Goal: Find specific page/section: Find specific page/section

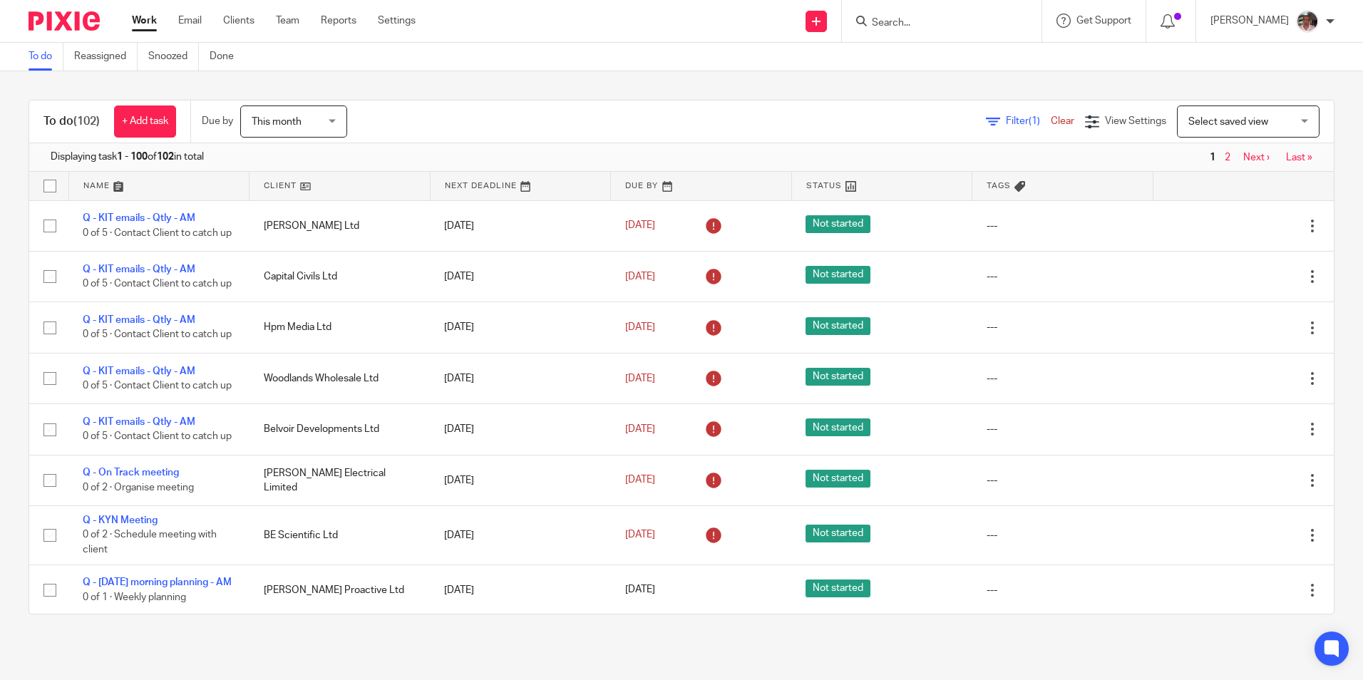
click at [909, 21] on input "Search" at bounding box center [934, 23] width 128 height 13
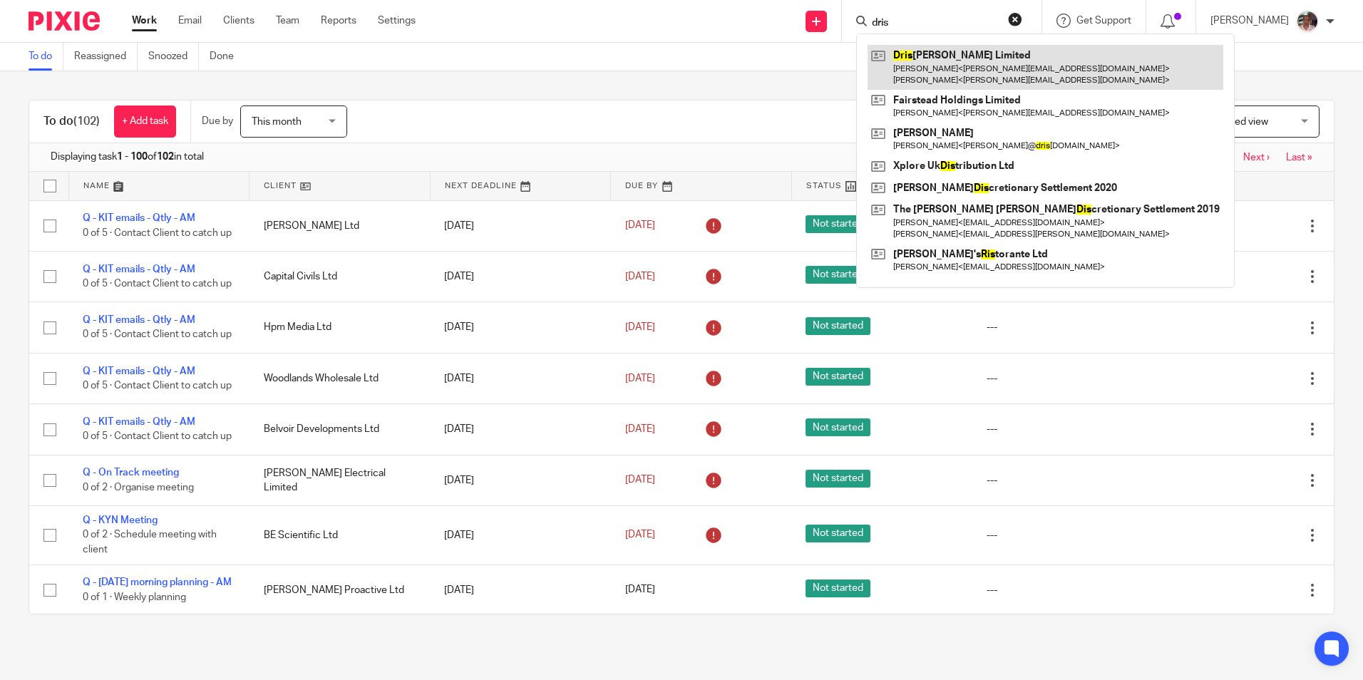
type input "dris"
click at [954, 78] on link at bounding box center [1045, 67] width 356 height 44
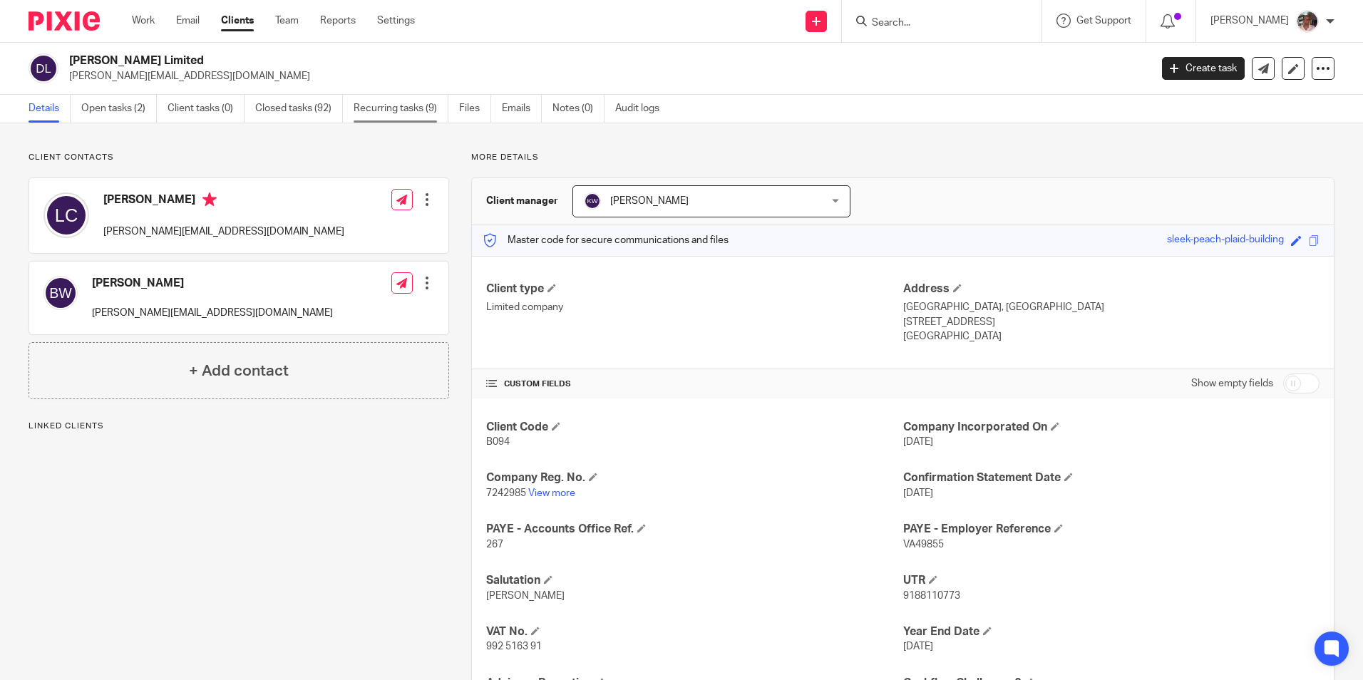
click at [390, 109] on link "Recurring tasks (9)" at bounding box center [401, 109] width 95 height 28
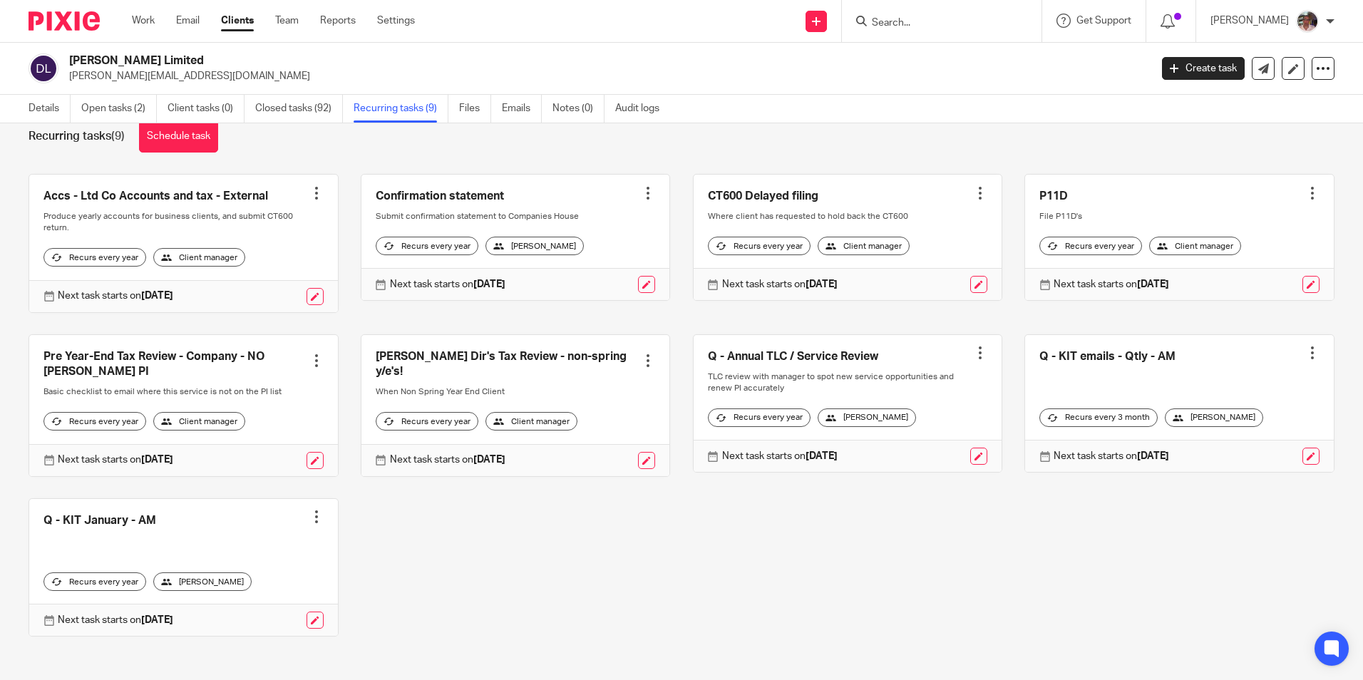
scroll to position [57, 0]
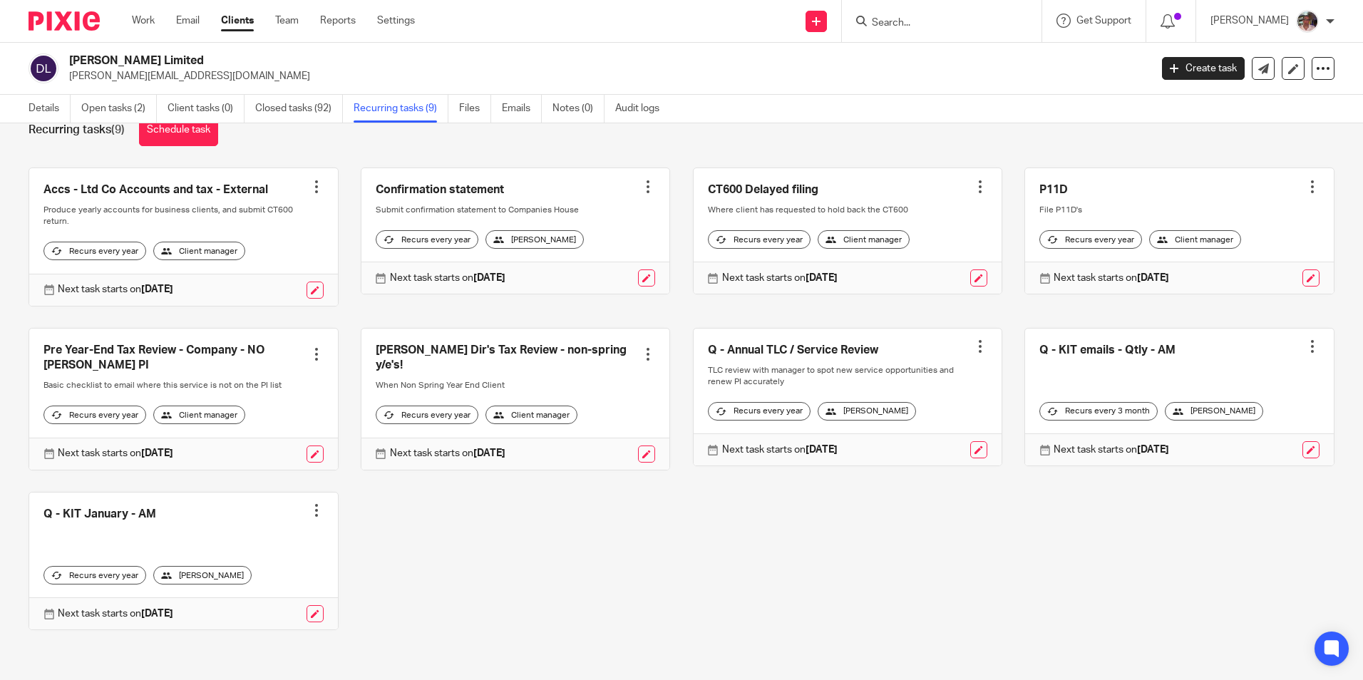
click at [911, 24] on input "Search" at bounding box center [934, 23] width 128 height 13
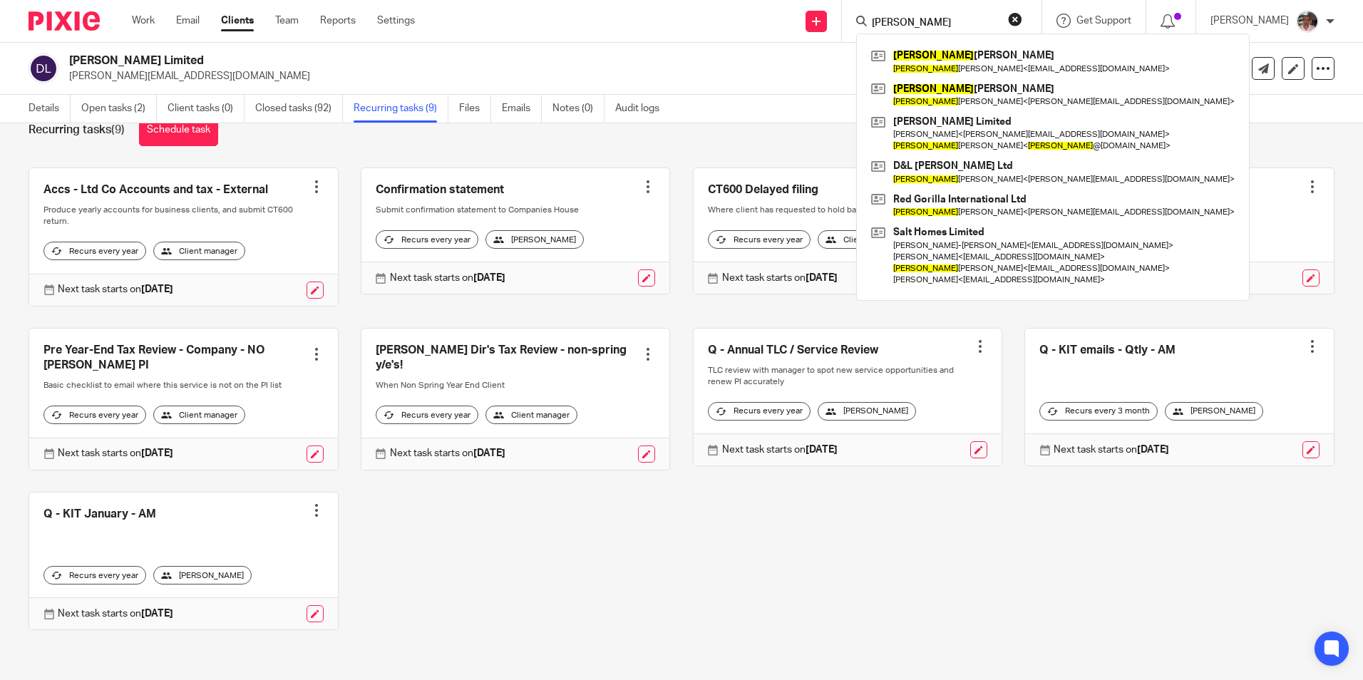
type input "lee"
click at [816, 64] on h2 "[PERSON_NAME] Limited" at bounding box center [497, 60] width 857 height 15
